Goal: Check status: Check status

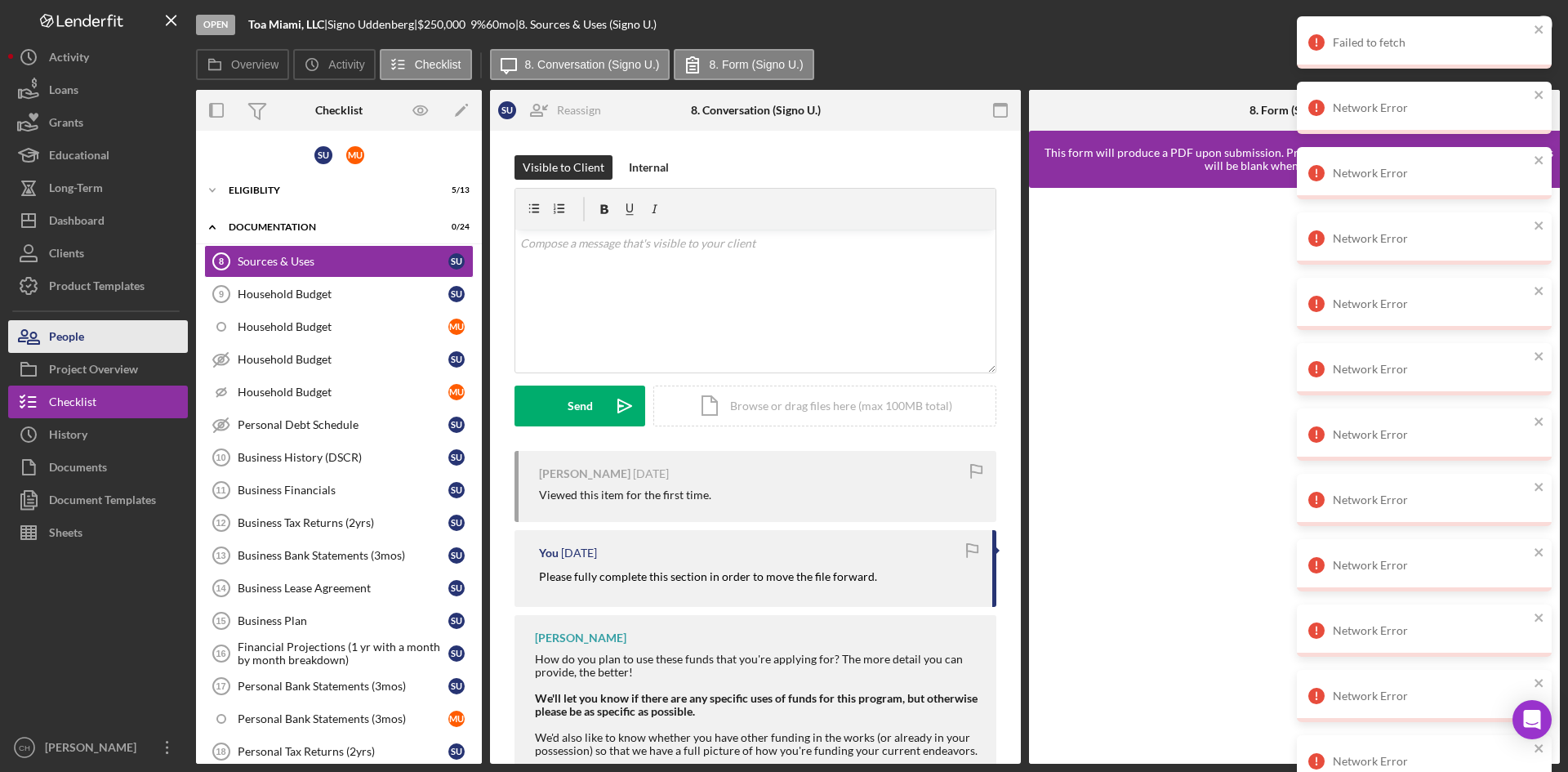
click at [81, 338] on div "People" at bounding box center [67, 339] width 35 height 37
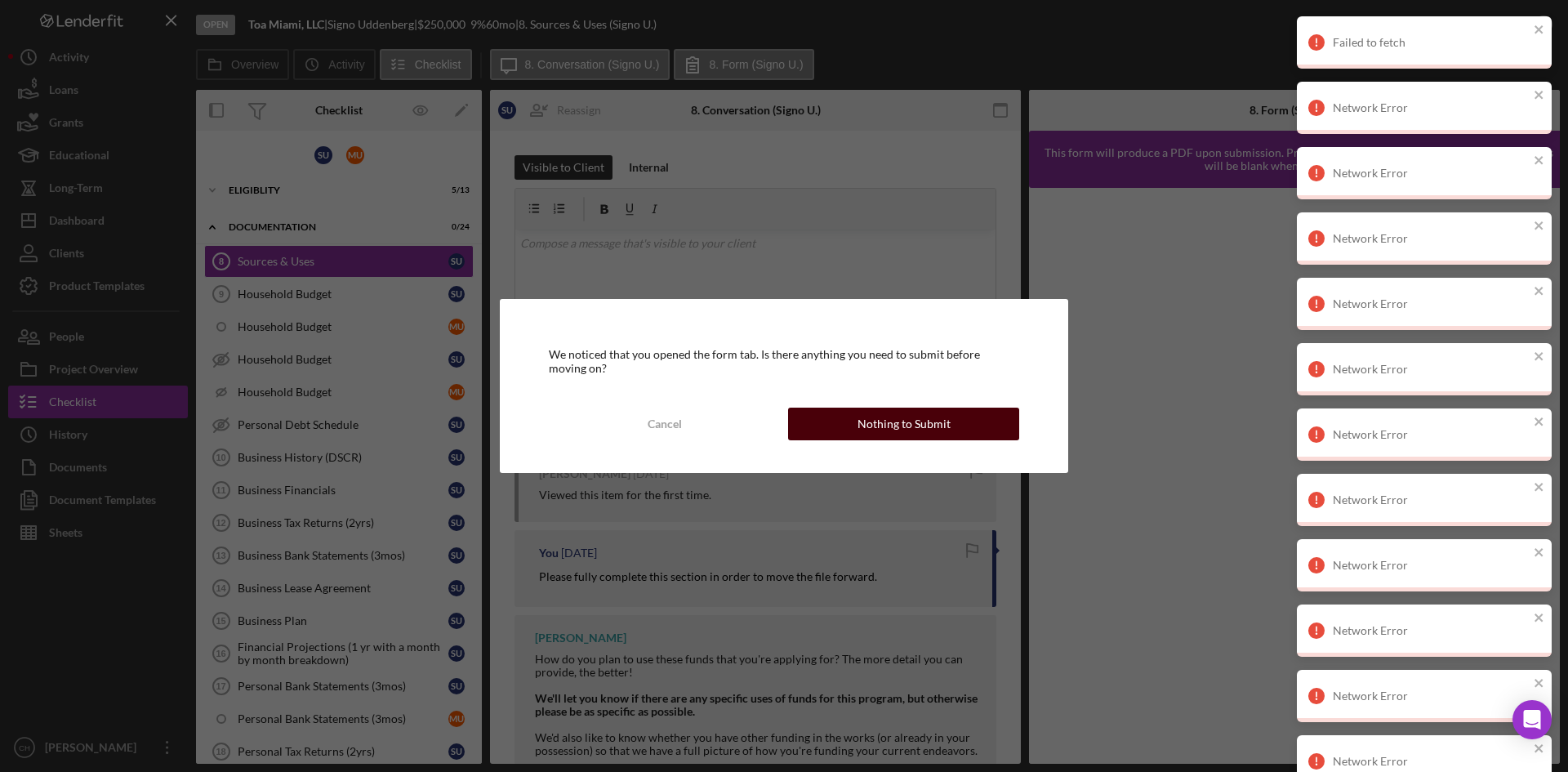
click at [908, 428] on div "Nothing to Submit" at bounding box center [904, 424] width 93 height 33
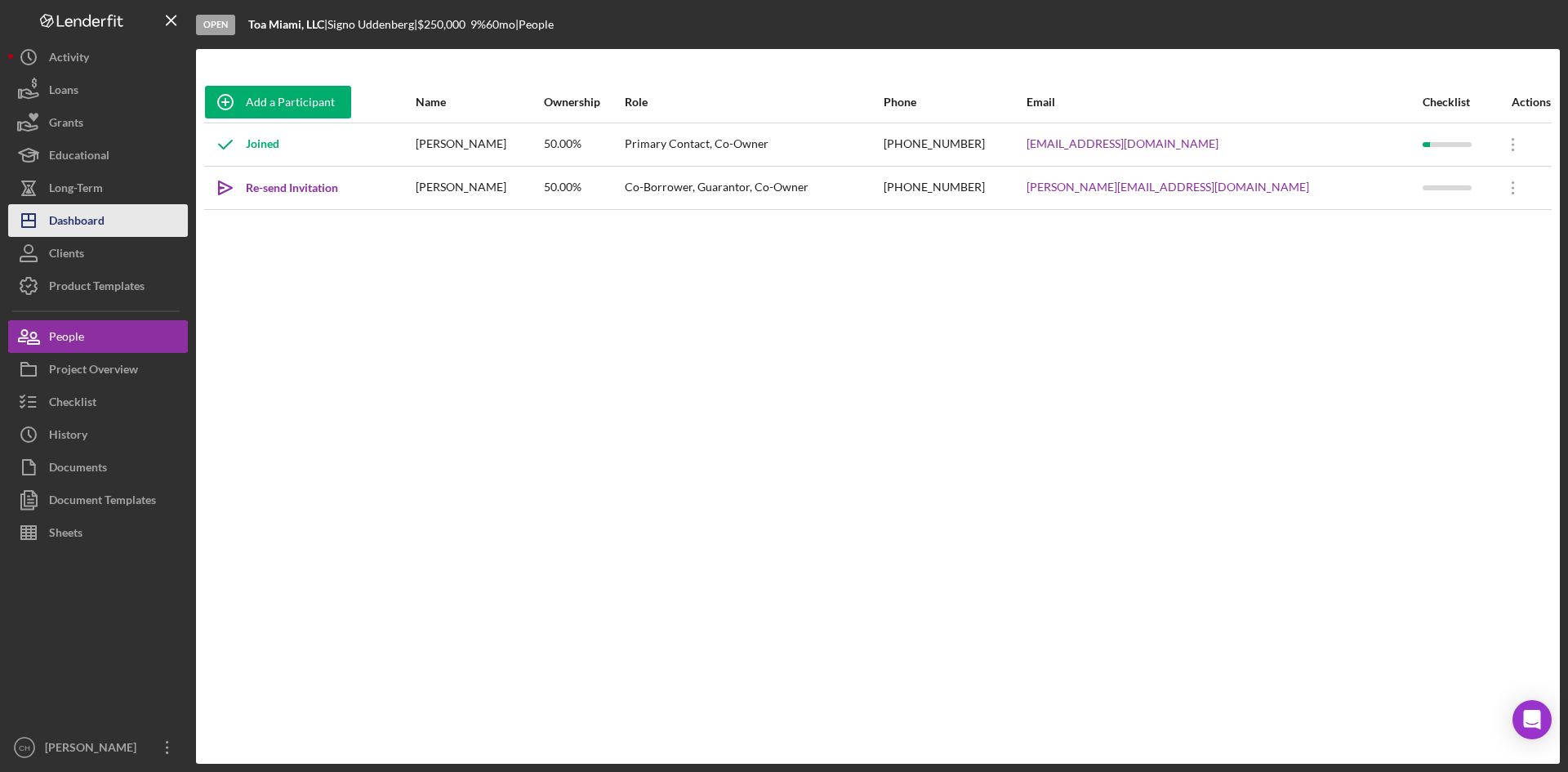
click at [92, 222] on div "Dashboard" at bounding box center [77, 223] width 56 height 37
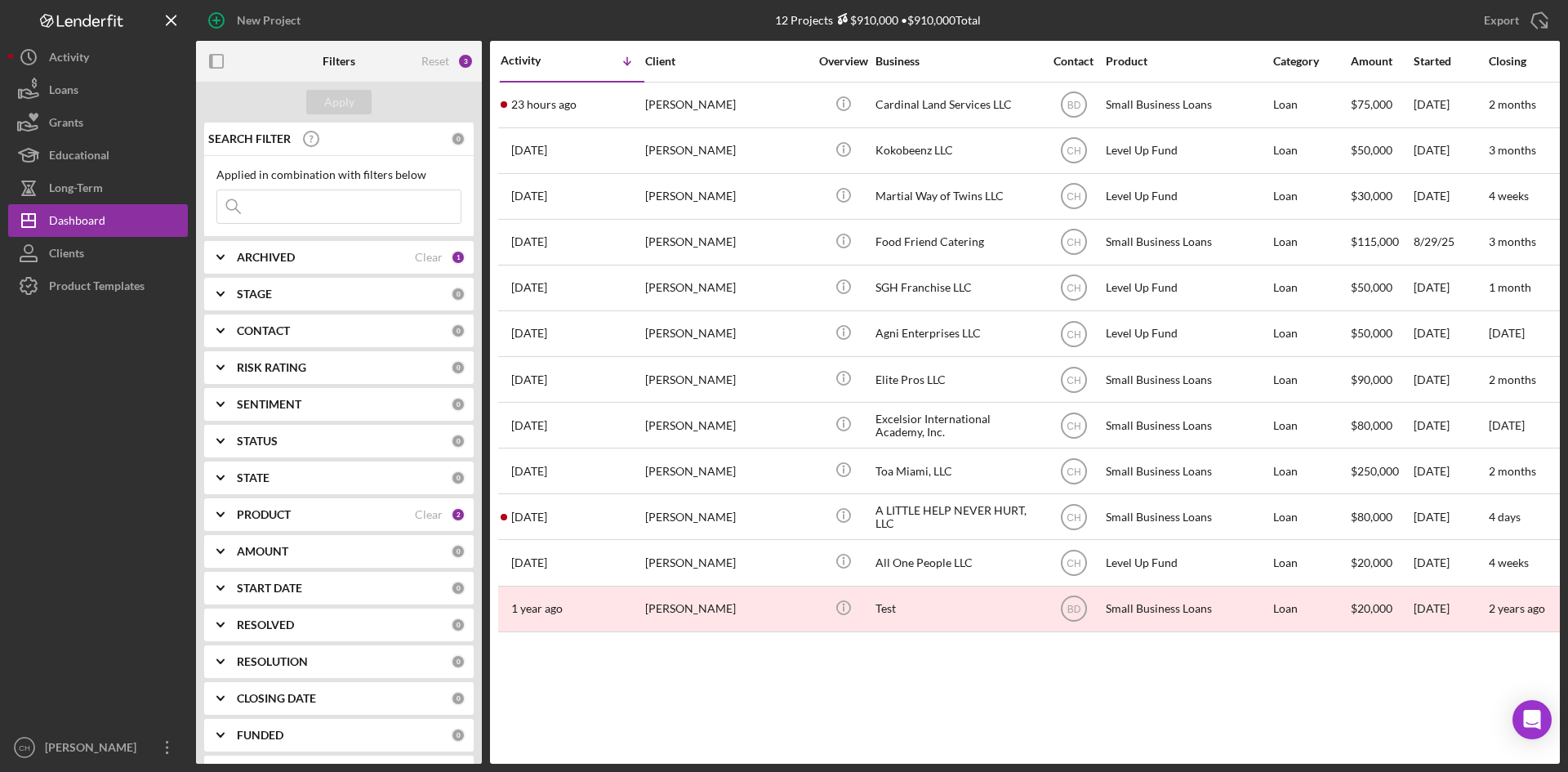
click at [301, 406] on div "SENTIMENT" at bounding box center [344, 404] width 214 height 13
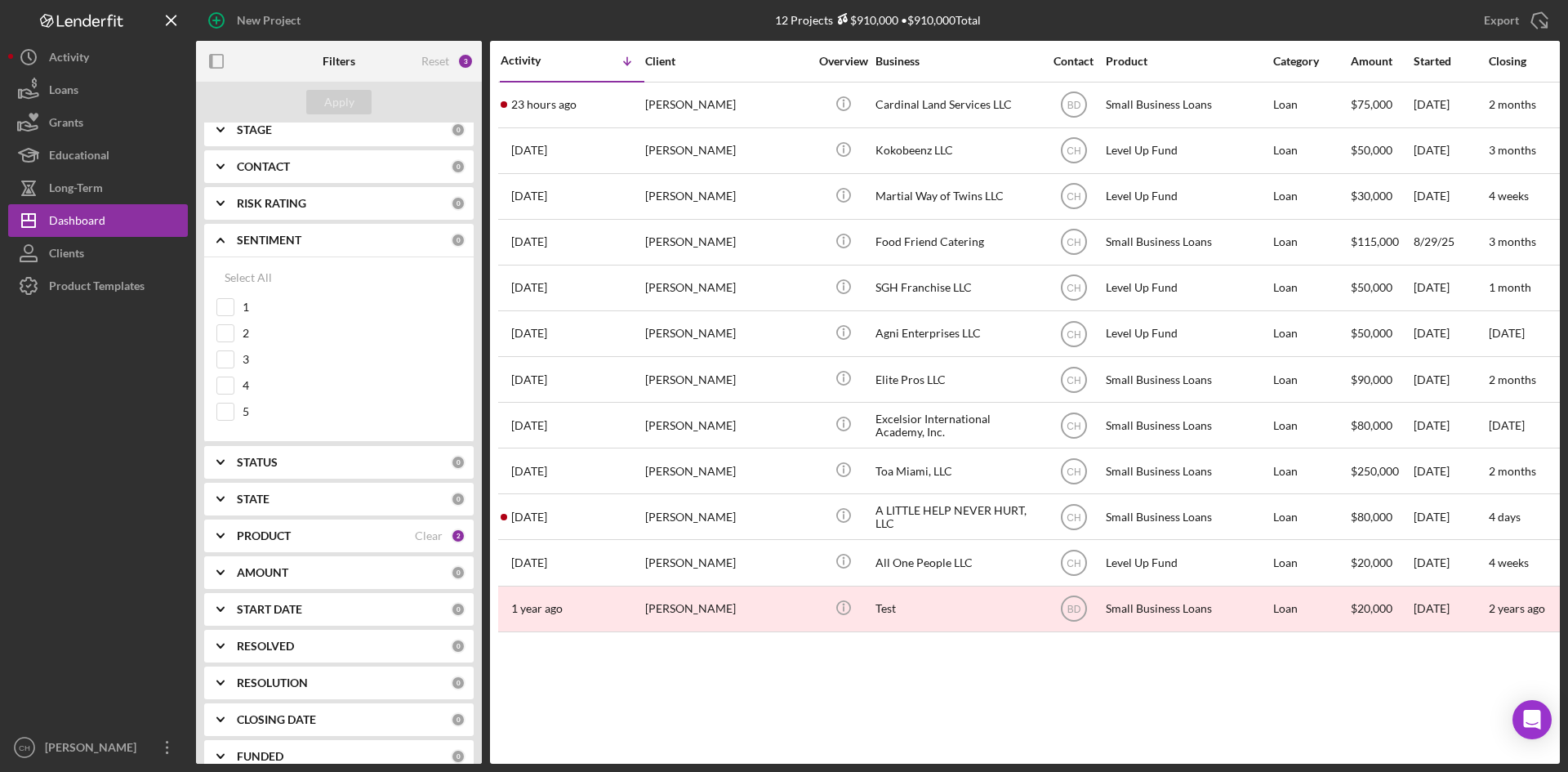
scroll to position [222, 0]
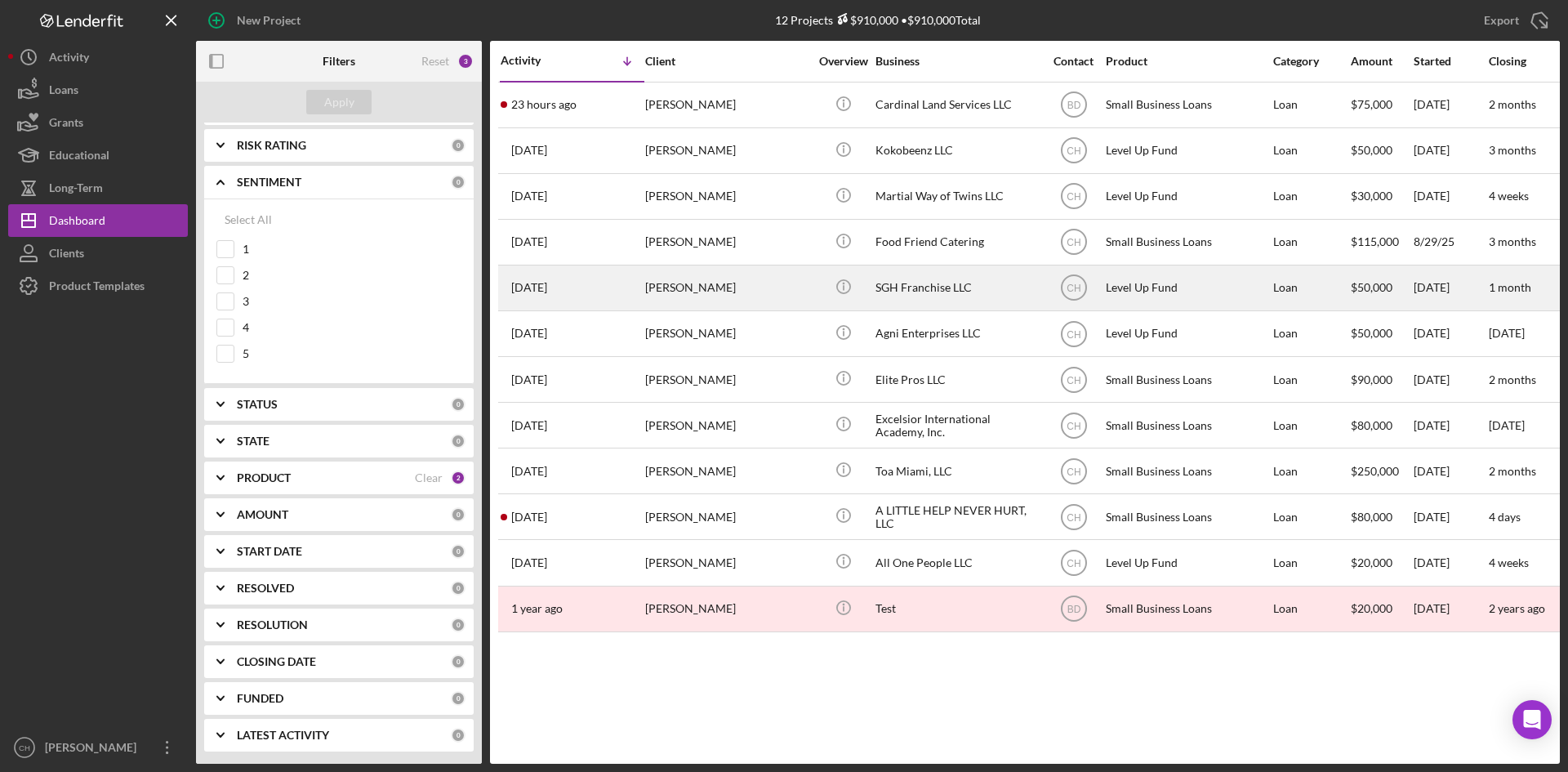
click at [700, 289] on div "[PERSON_NAME]" at bounding box center [727, 288] width 163 height 44
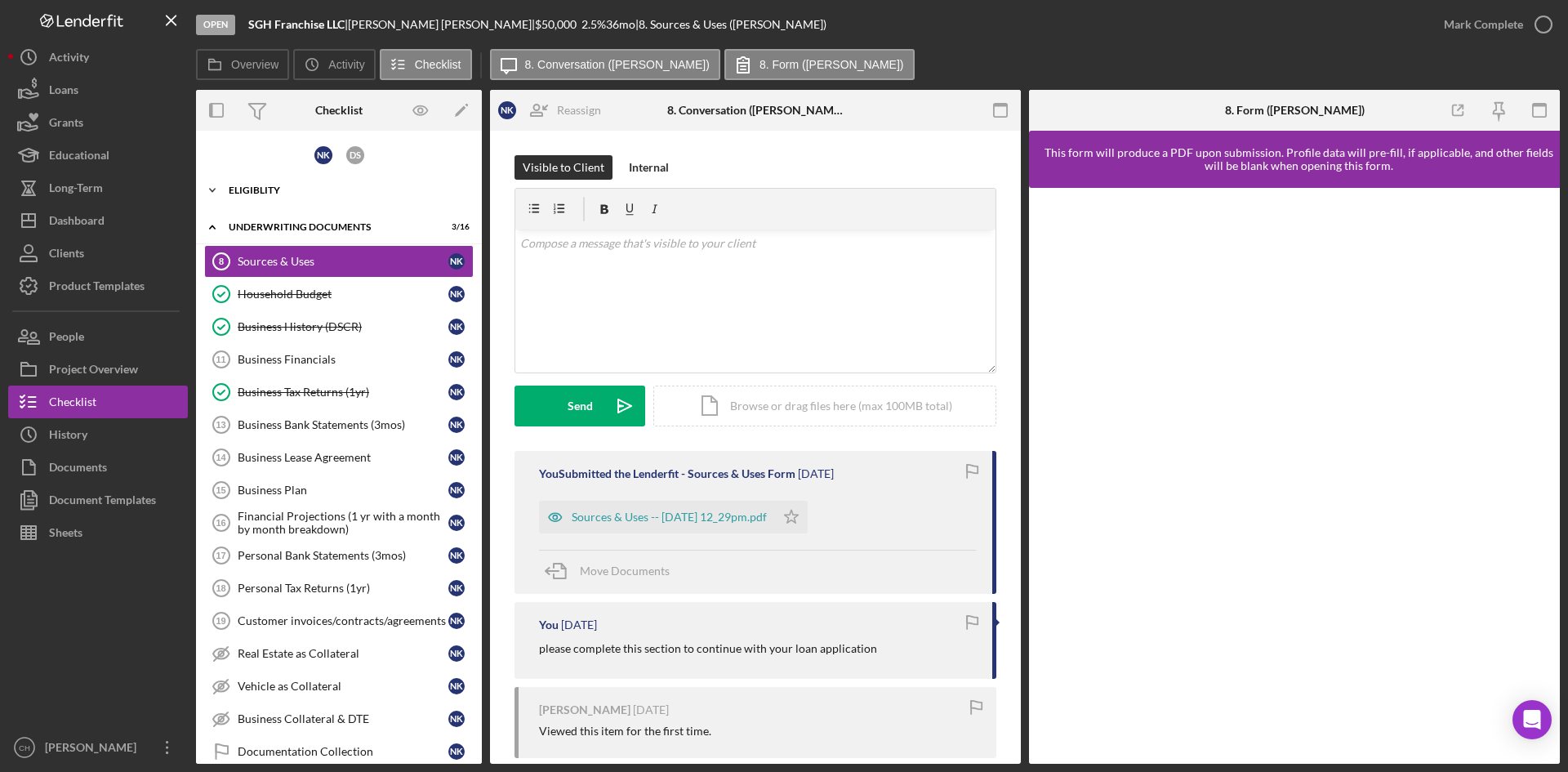
click at [219, 188] on icon "Icon/Expander" at bounding box center [212, 190] width 33 height 33
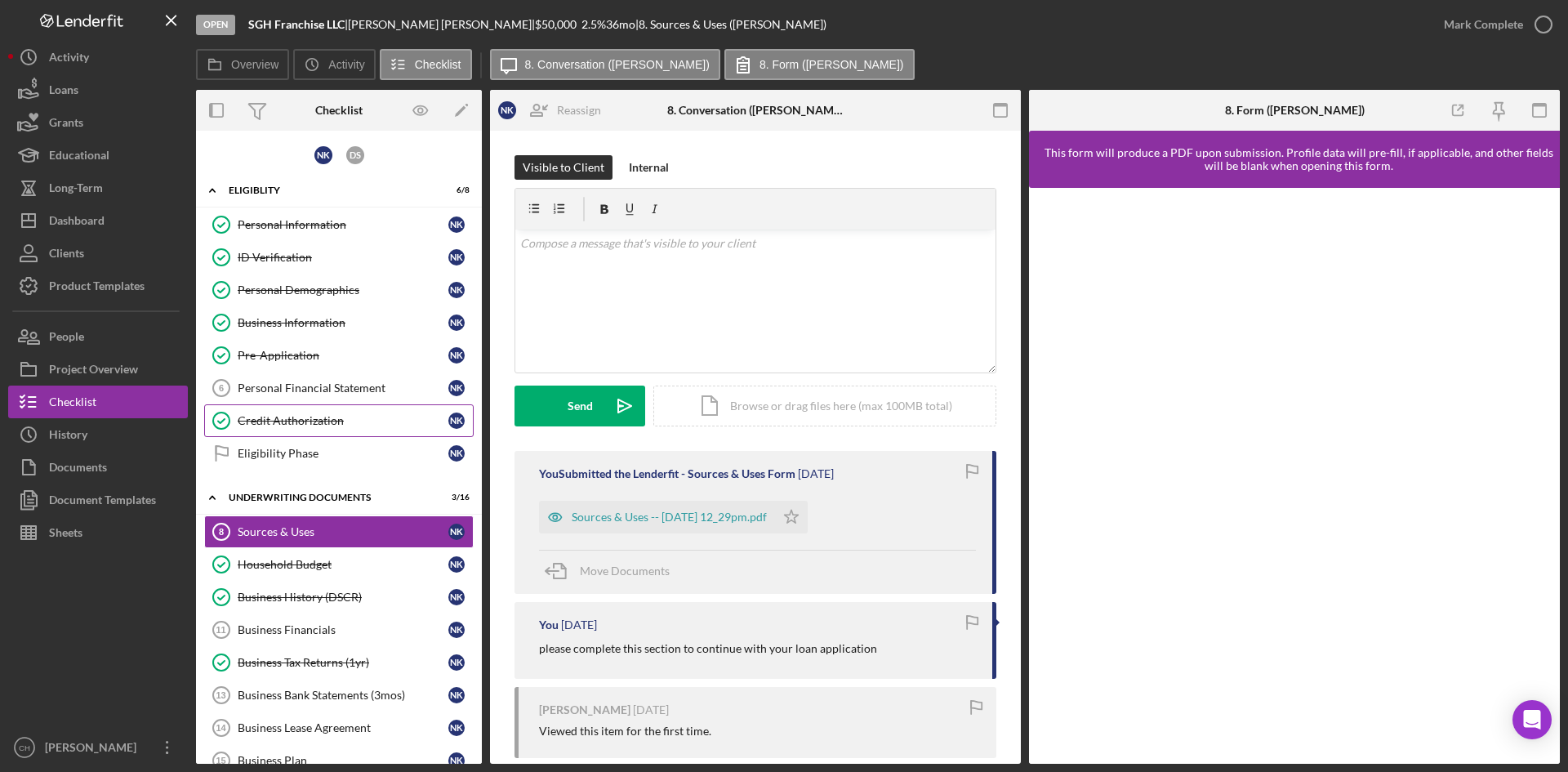
click at [281, 423] on div "Credit Authorization" at bounding box center [343, 421] width 211 height 13
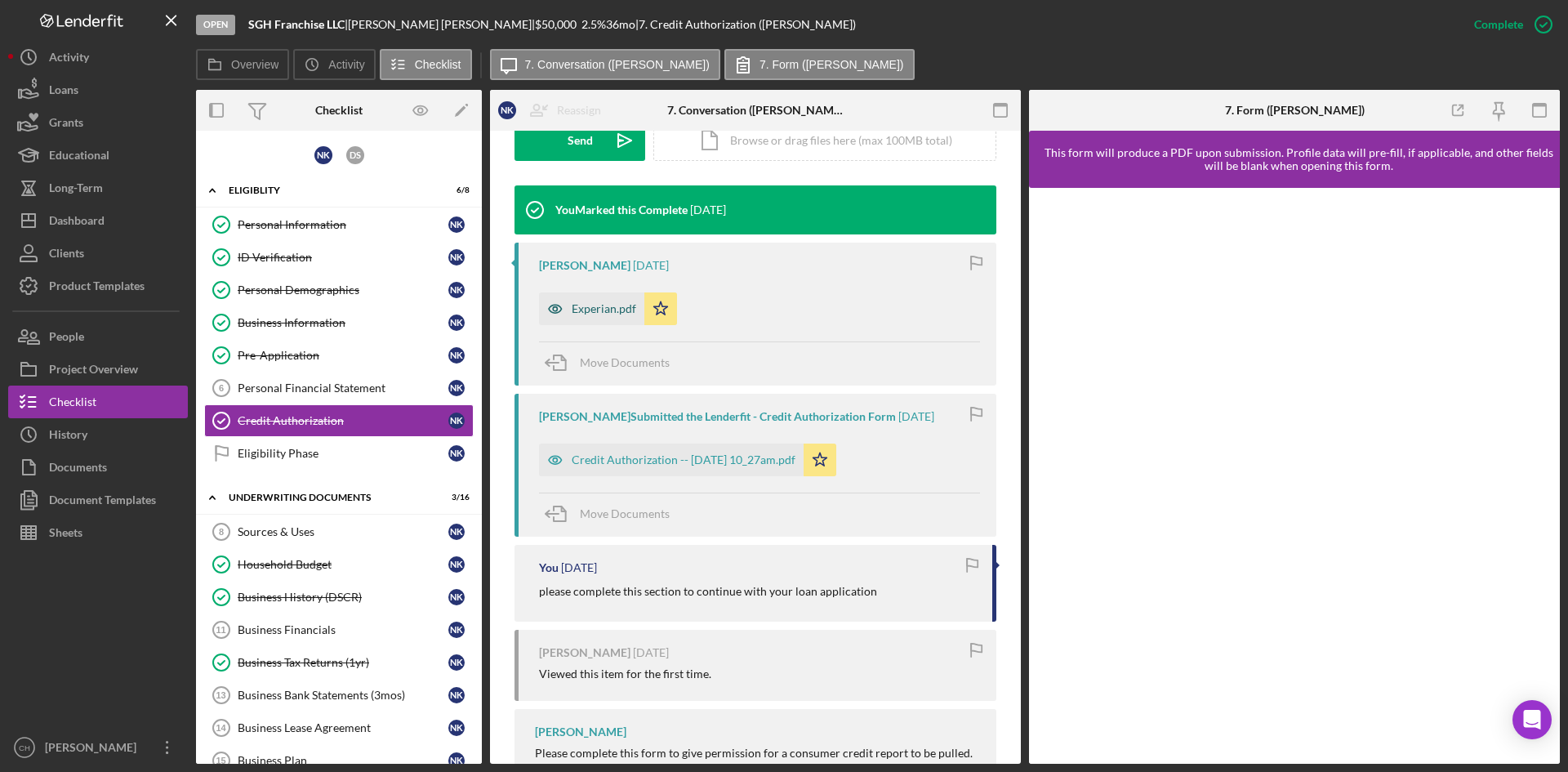
click at [584, 309] on div "Experian.pdf" at bounding box center [603, 308] width 64 height 13
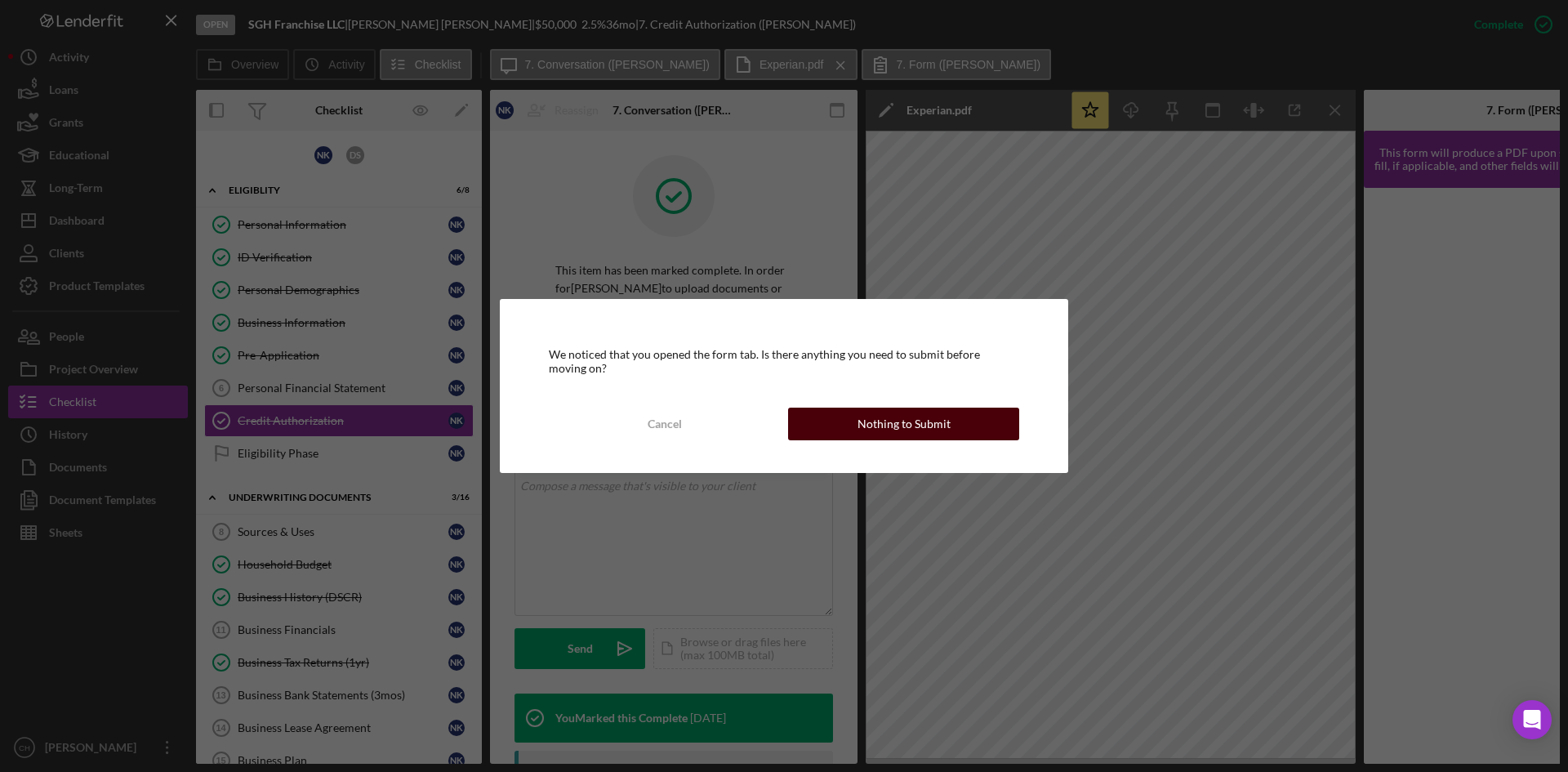
click at [864, 434] on div "Nothing to Submit" at bounding box center [904, 424] width 93 height 33
